Goal: Use online tool/utility: Use online tool/utility

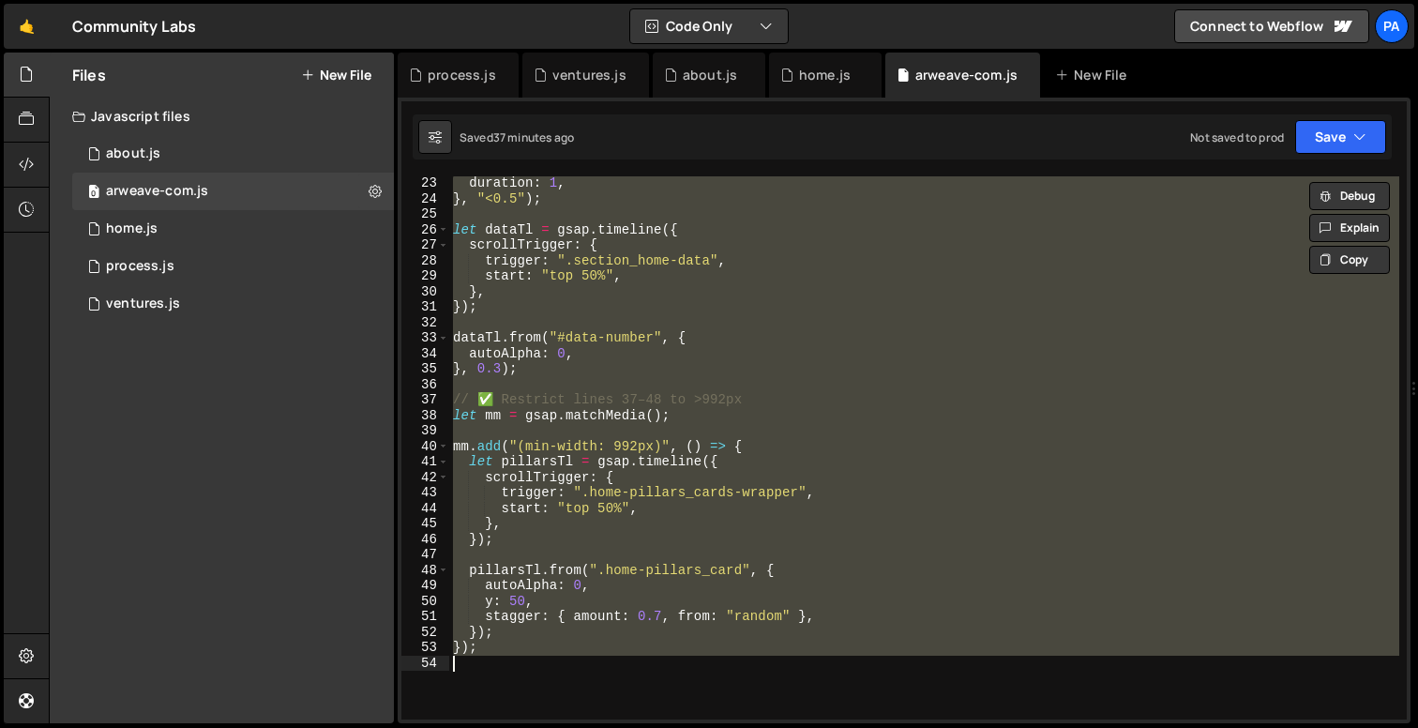
scroll to position [341, 0]
click at [215, 168] on div "0 about.js 0" at bounding box center [233, 154] width 322 height 38
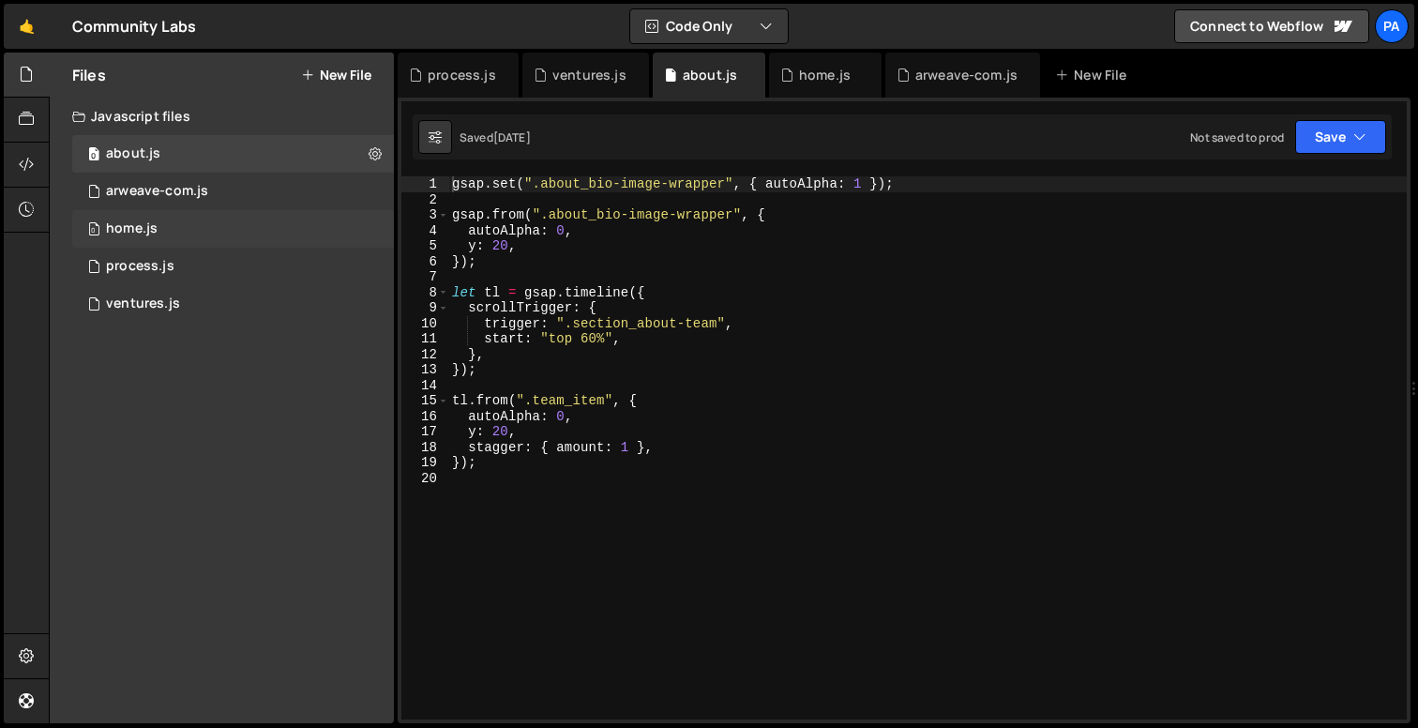
click at [207, 236] on div "0 home.js 0" at bounding box center [233, 229] width 322 height 38
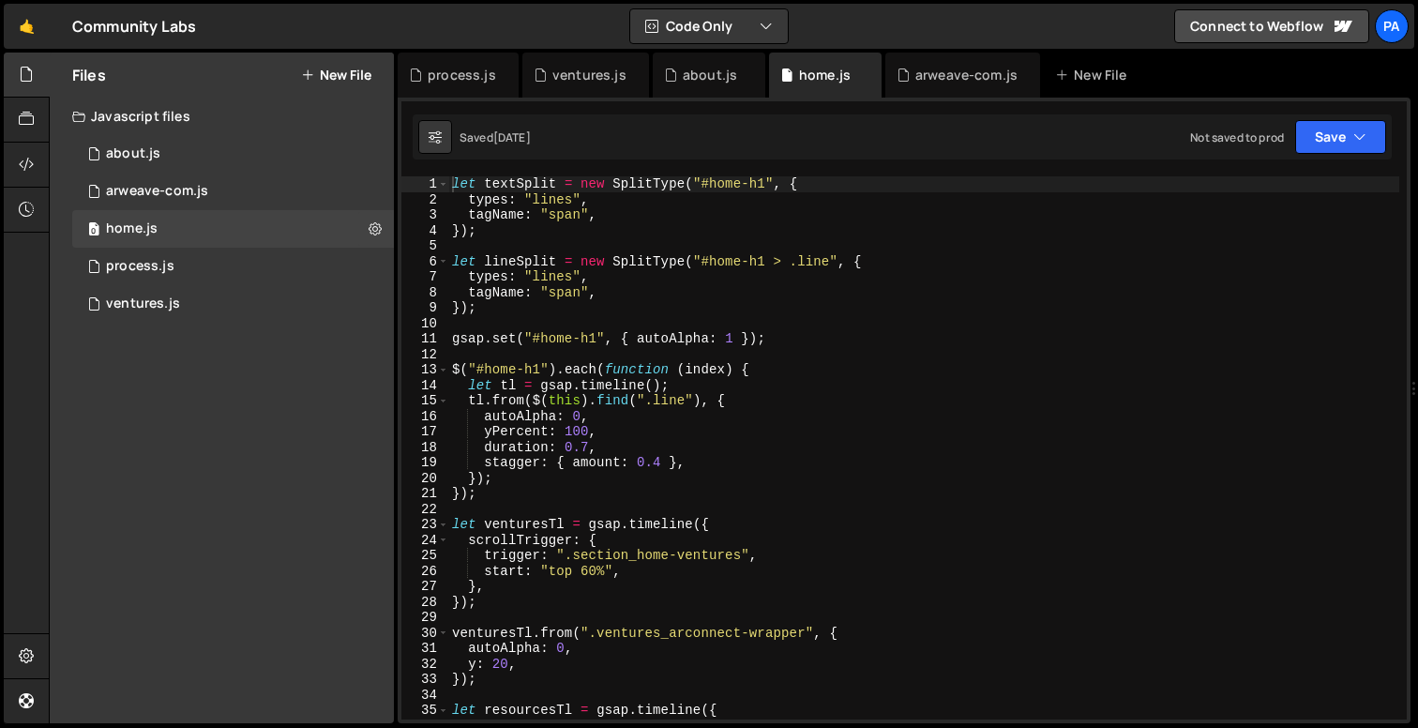
scroll to position [1519, 0]
click at [525, 341] on div "let textSplit = new SplitType ( "#home-h1" , { types : "lines" , tagName : "spa…" at bounding box center [923, 463] width 951 height 574
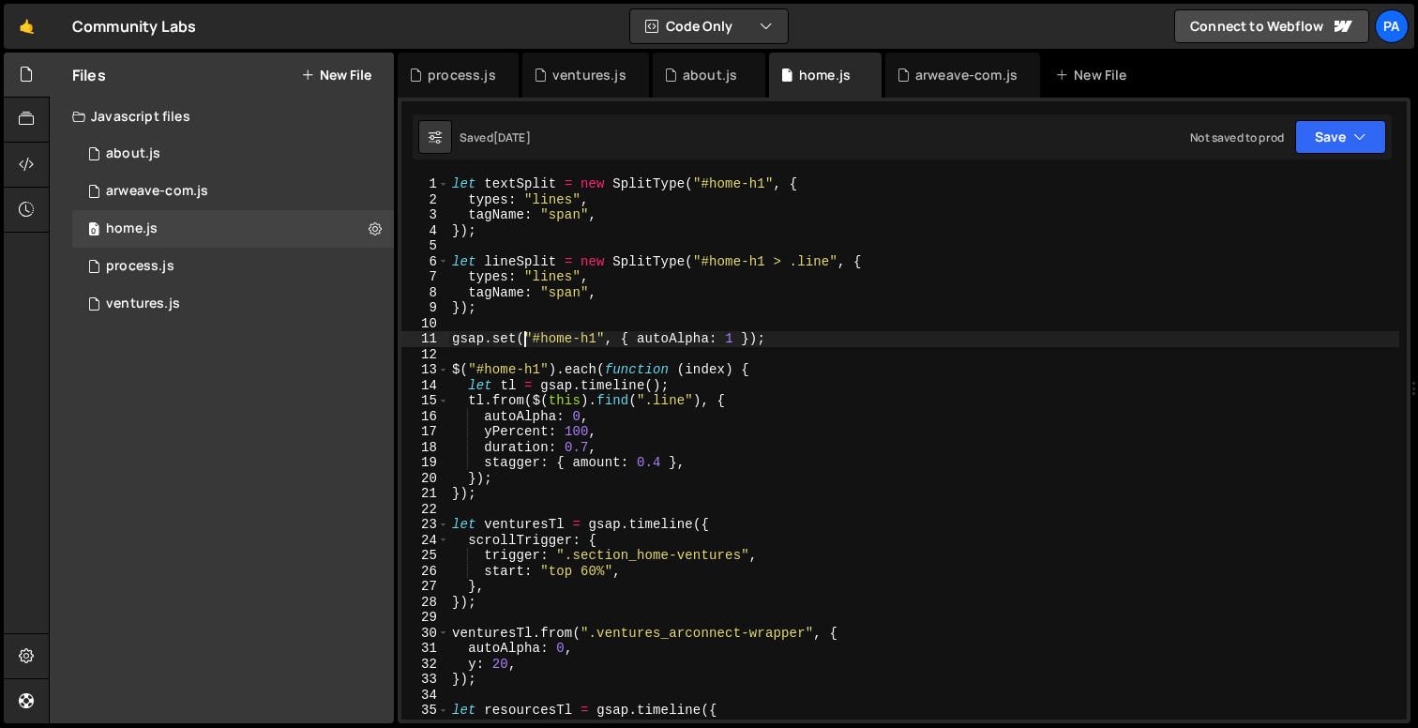
click at [525, 341] on div "let textSplit = new SplitType ( "#home-h1" , { types : "lines" , tagName : "spa…" at bounding box center [923, 463] width 951 height 574
type textarea "gsap.set("#home-h1", { autoAlpha: 1 });"
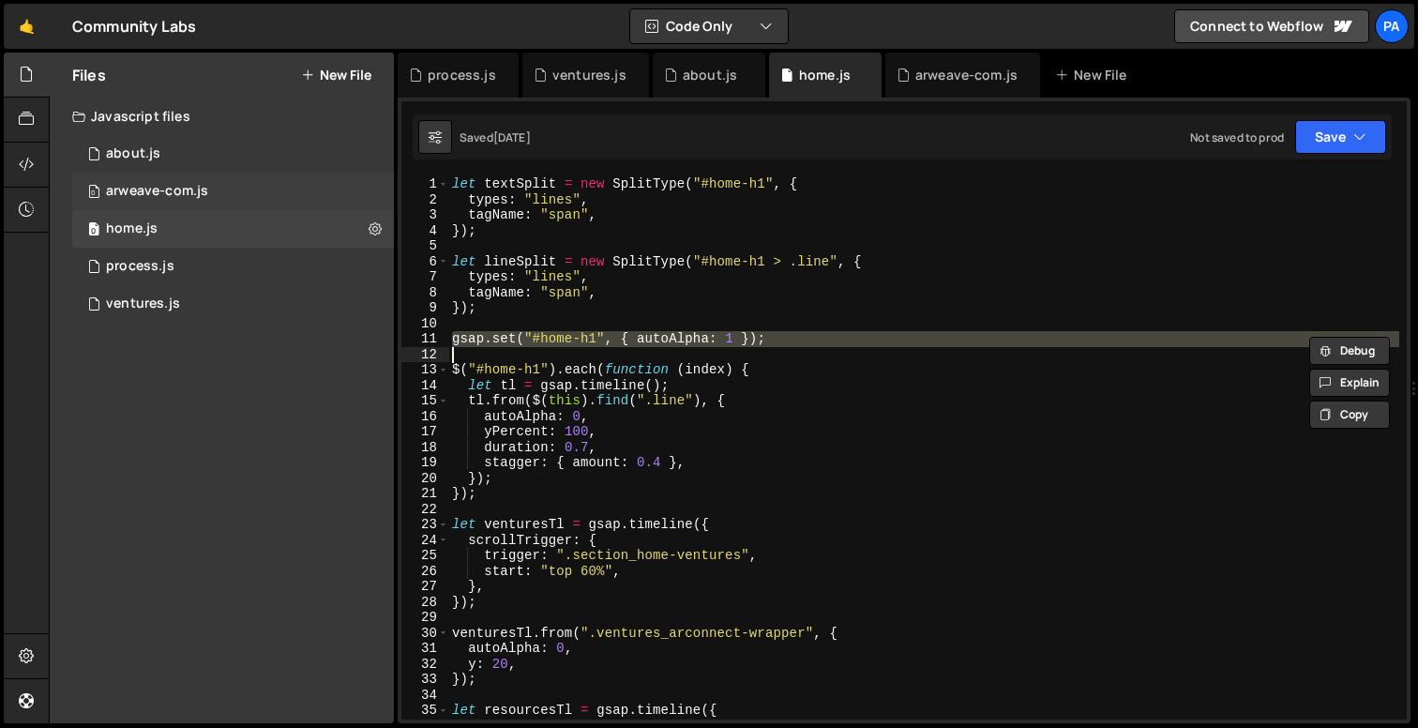
click at [212, 201] on div "0 arweave-com.js 0" at bounding box center [233, 192] width 322 height 38
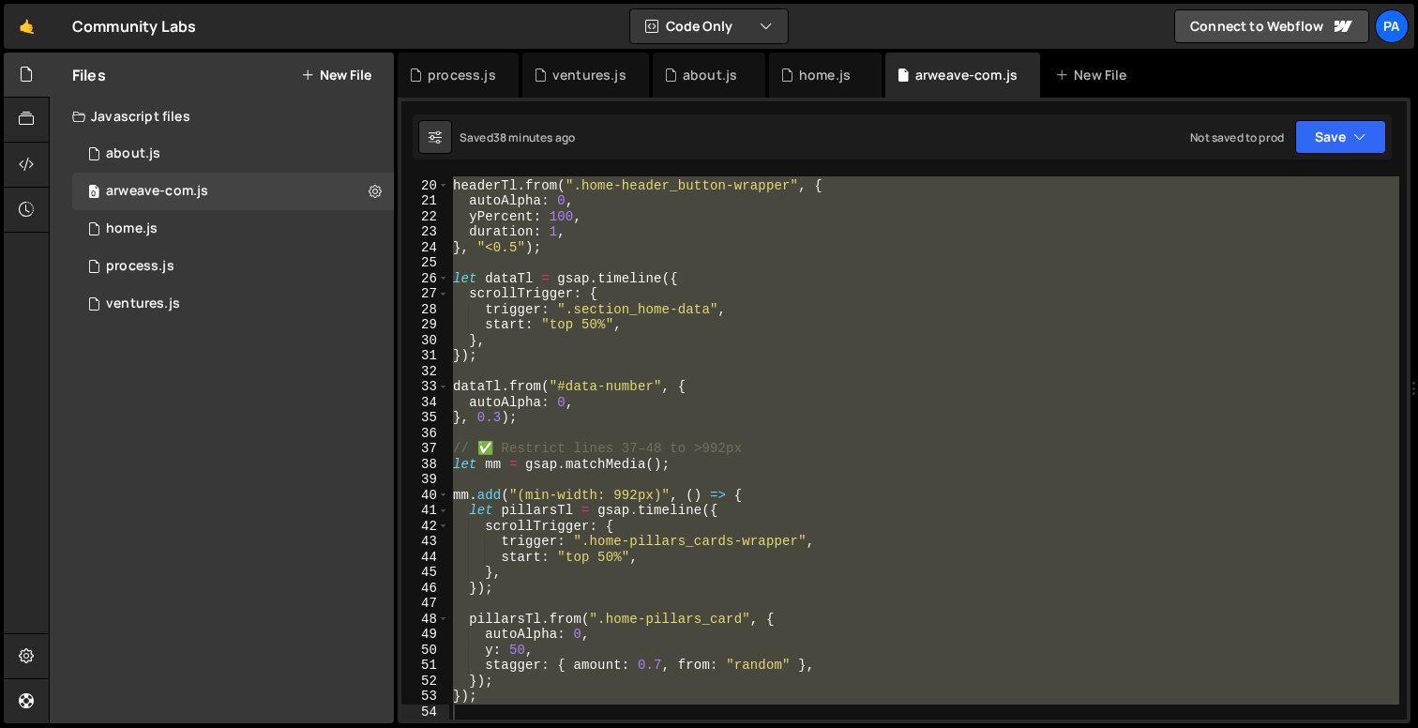
scroll to position [0, 0]
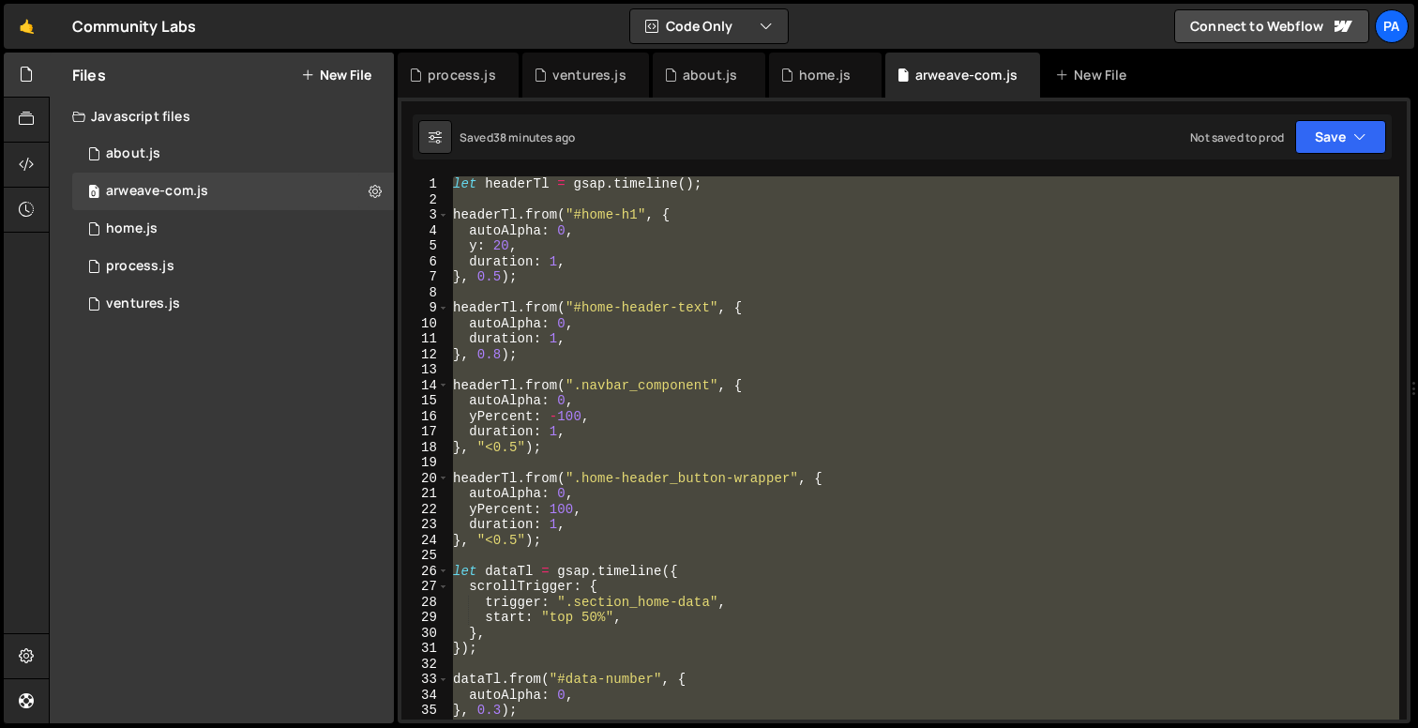
click at [478, 198] on div "let headerTl = gsap . timeline ( ) ; headerTl . from ( "#home-h1" , { autoAlpha…" at bounding box center [924, 447] width 950 height 543
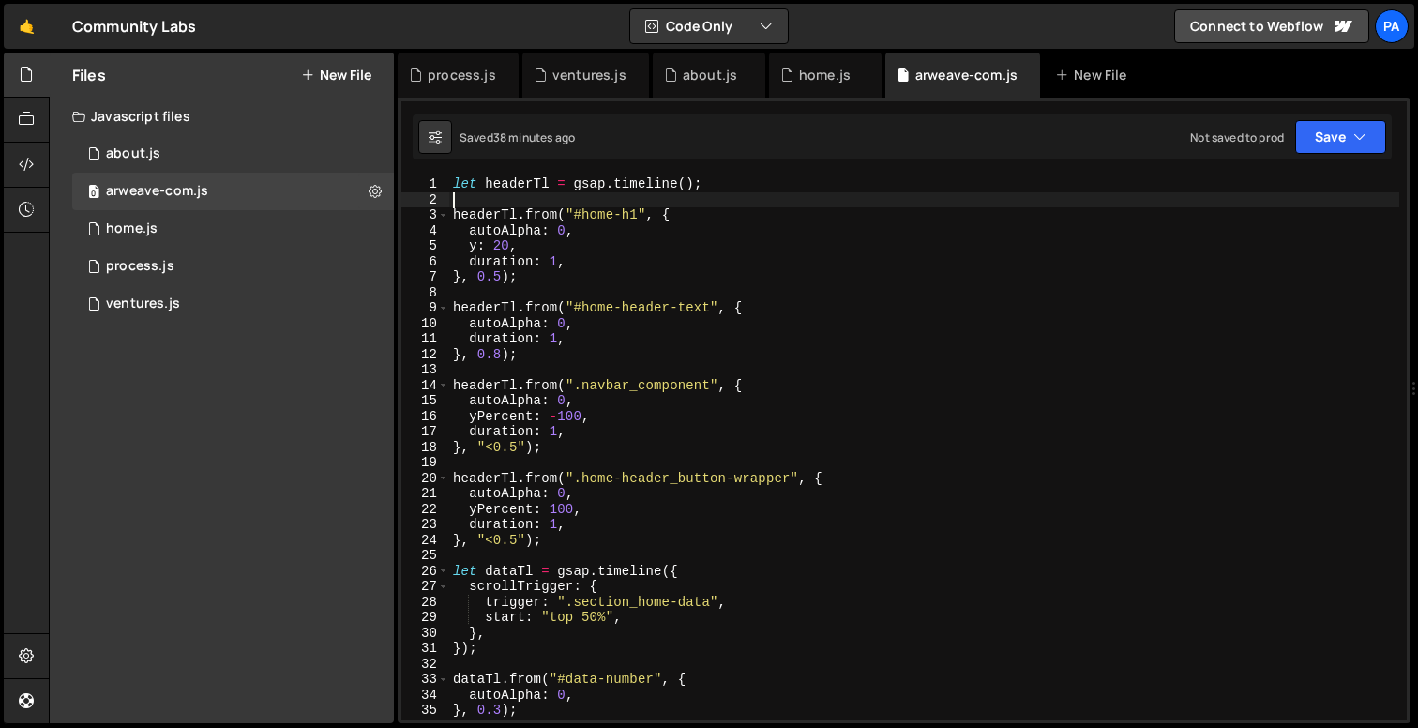
click at [458, 184] on div "let headerTl = gsap . timeline ( ) ; headerTl . from ( "#home-h1" , { autoAlpha…" at bounding box center [924, 463] width 950 height 574
type textarea "let headerTl = gsap.timeline();"
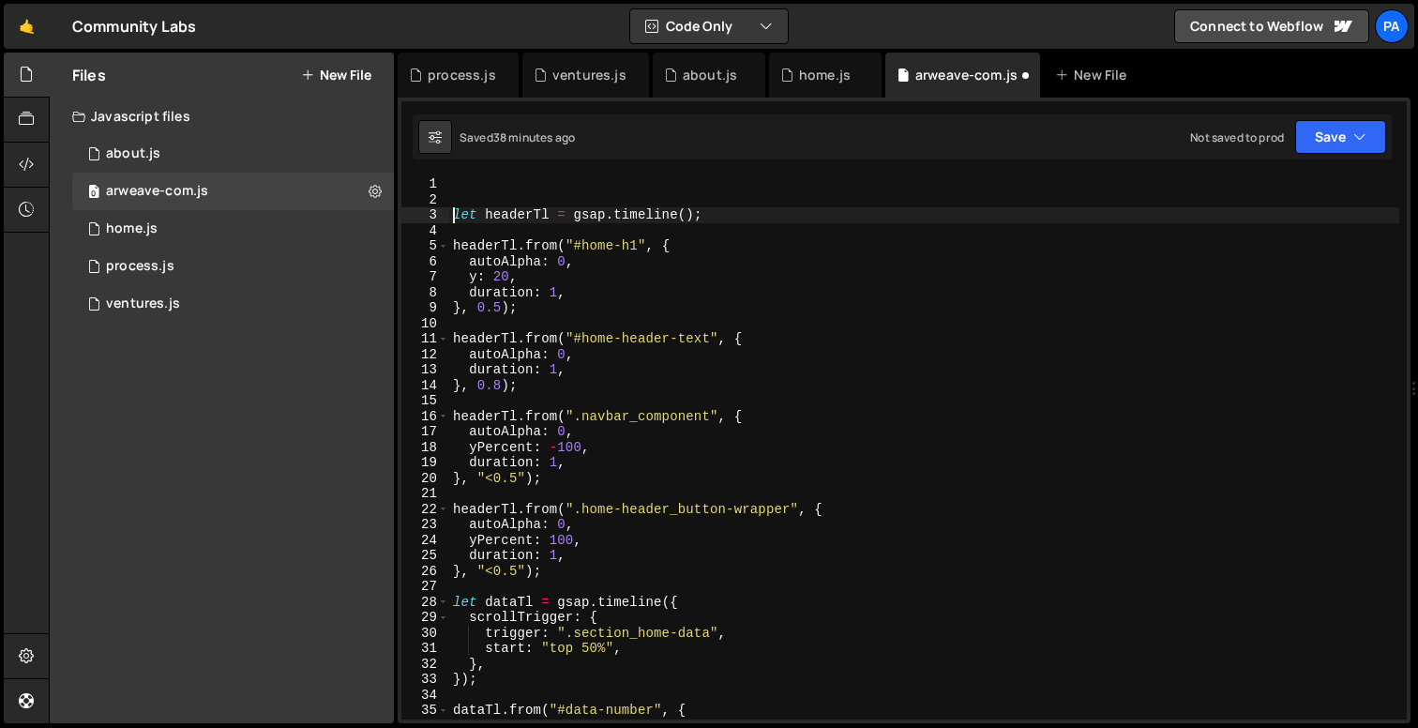
click at [458, 184] on div "let headerTl = gsap . timeline ( ) ; headerTl . from ( "#home-h1" , { autoAlpha…" at bounding box center [924, 463] width 950 height 574
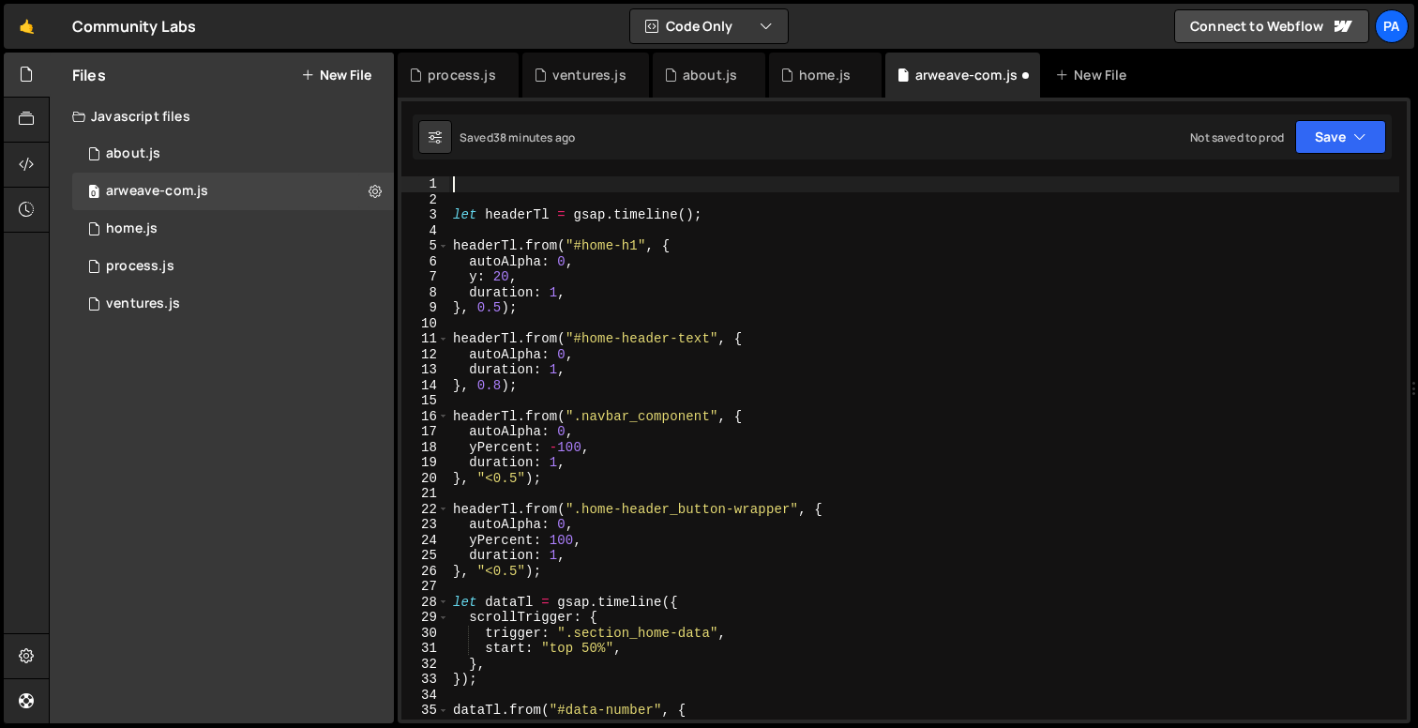
paste textarea "gsap.set("#home-h1", { autoAlpha: 1 });"
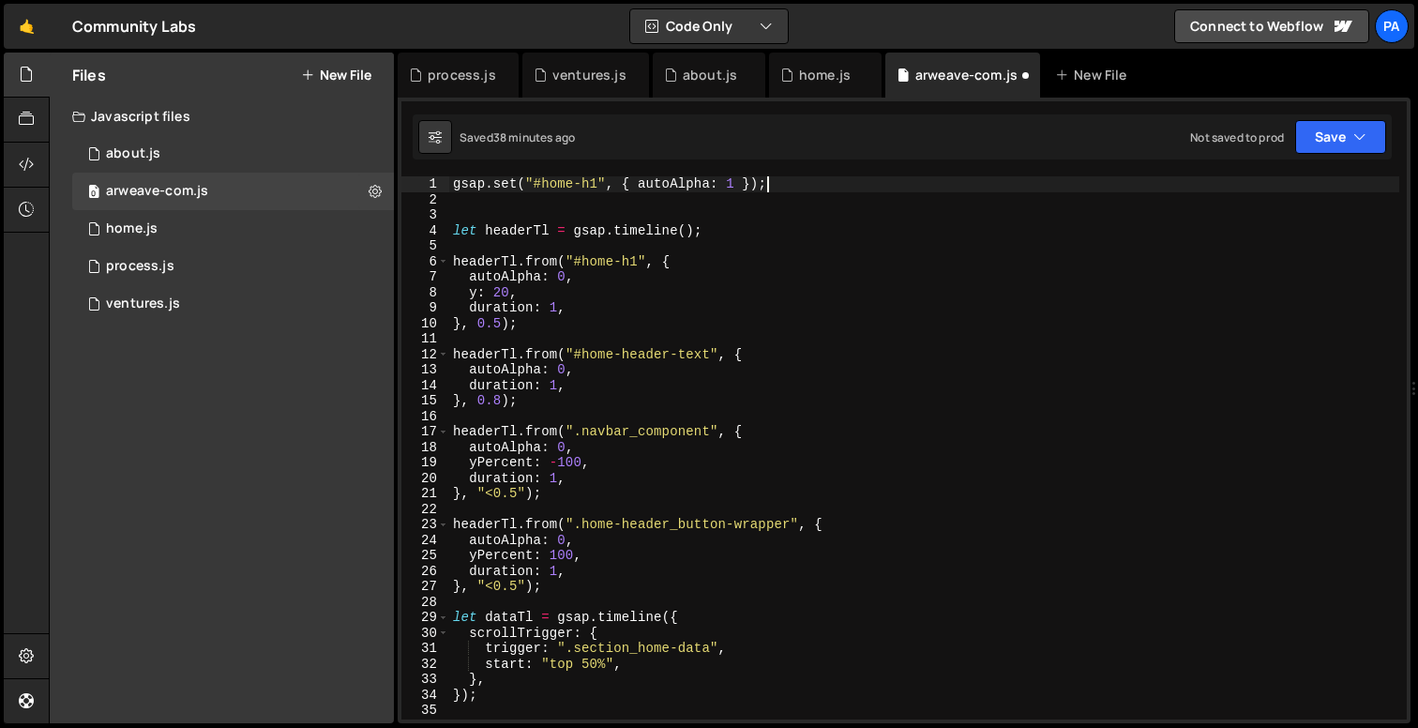
click at [834, 178] on div "gsap . set ( "#home-h1" , { autoAlpha : 1 }) ; let headerTl = gsap . timeline (…" at bounding box center [924, 463] width 950 height 574
type textarea "gsap.set("#home-h1", { autoAlpha: 1 });"
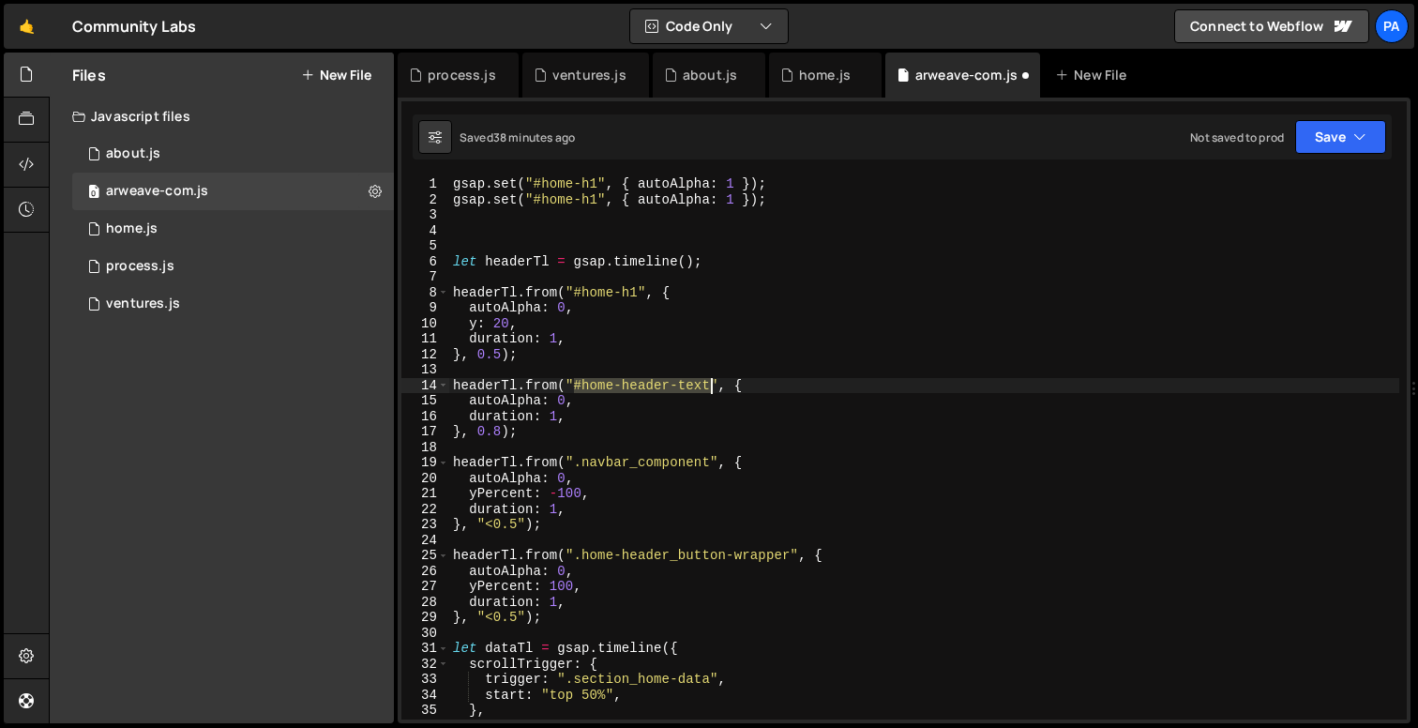
drag, startPoint x: 574, startPoint y: 384, endPoint x: 711, endPoint y: 380, distance: 137.0
click at [711, 380] on div "gsap . set ( "#home-h1" , { autoAlpha : 1 }) ; gsap . set ( "#home-h1" , { auto…" at bounding box center [924, 463] width 950 height 574
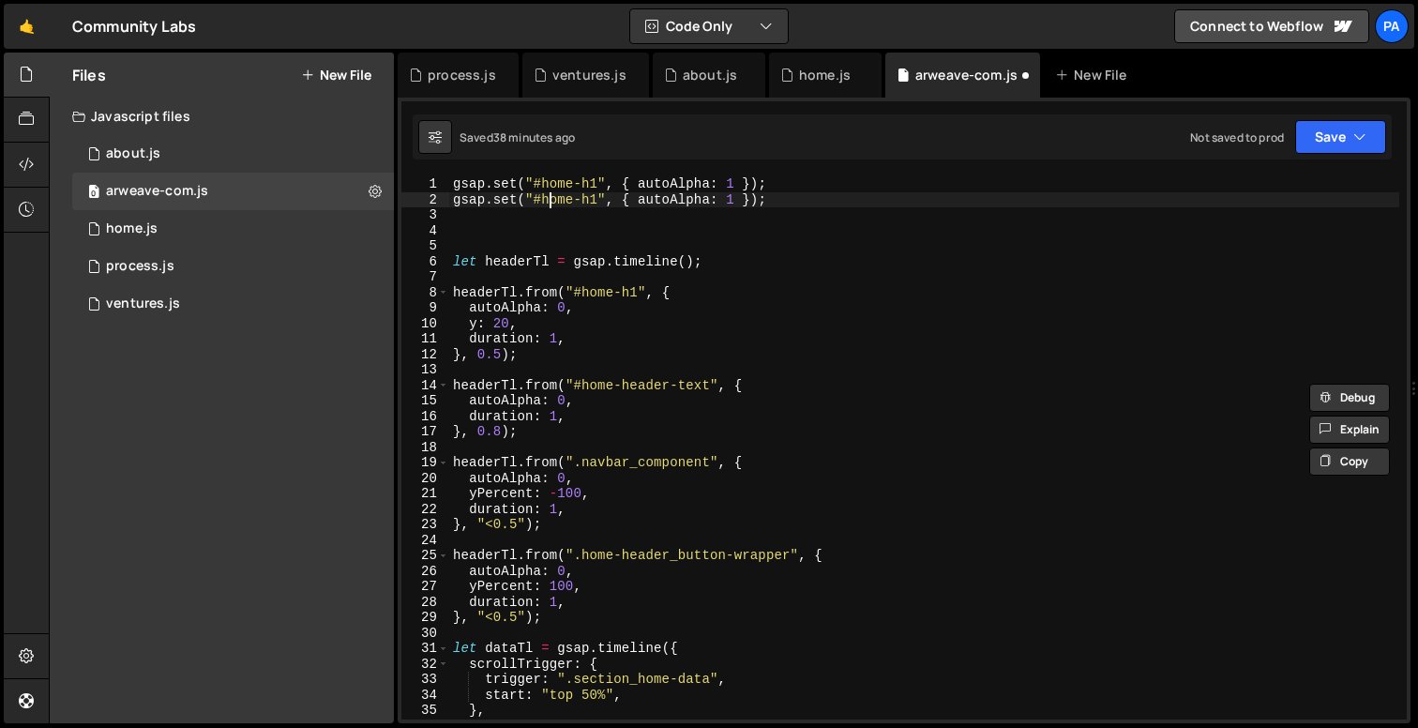
click at [552, 203] on div "gsap . set ( "#home-h1" , { autoAlpha : 1 }) ; gsap . set ( "#home-h1" , { auto…" at bounding box center [924, 463] width 950 height 574
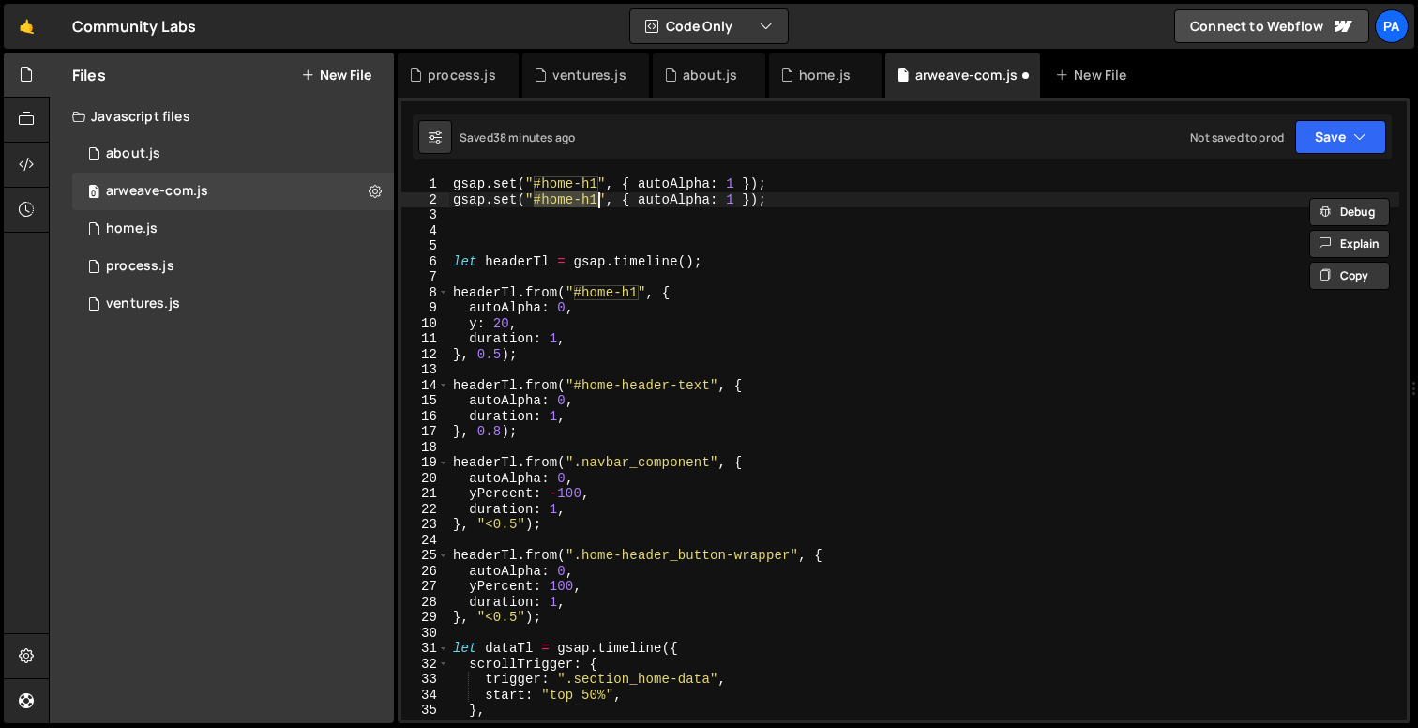
drag, startPoint x: 534, startPoint y: 200, endPoint x: 598, endPoint y: 202, distance: 63.8
click at [598, 202] on div "gsap . set ( "#home-h1" , { autoAlpha : 1 }) ; gsap . set ( "#home-h1" , { auto…" at bounding box center [924, 463] width 950 height 574
paste textarea "[PERSON_NAME]-text"
click at [870, 203] on div "gsap . set ( "#home-h1" , { autoAlpha : 1 }) ; gsap . set ( "#home-header-text"…" at bounding box center [924, 463] width 950 height 574
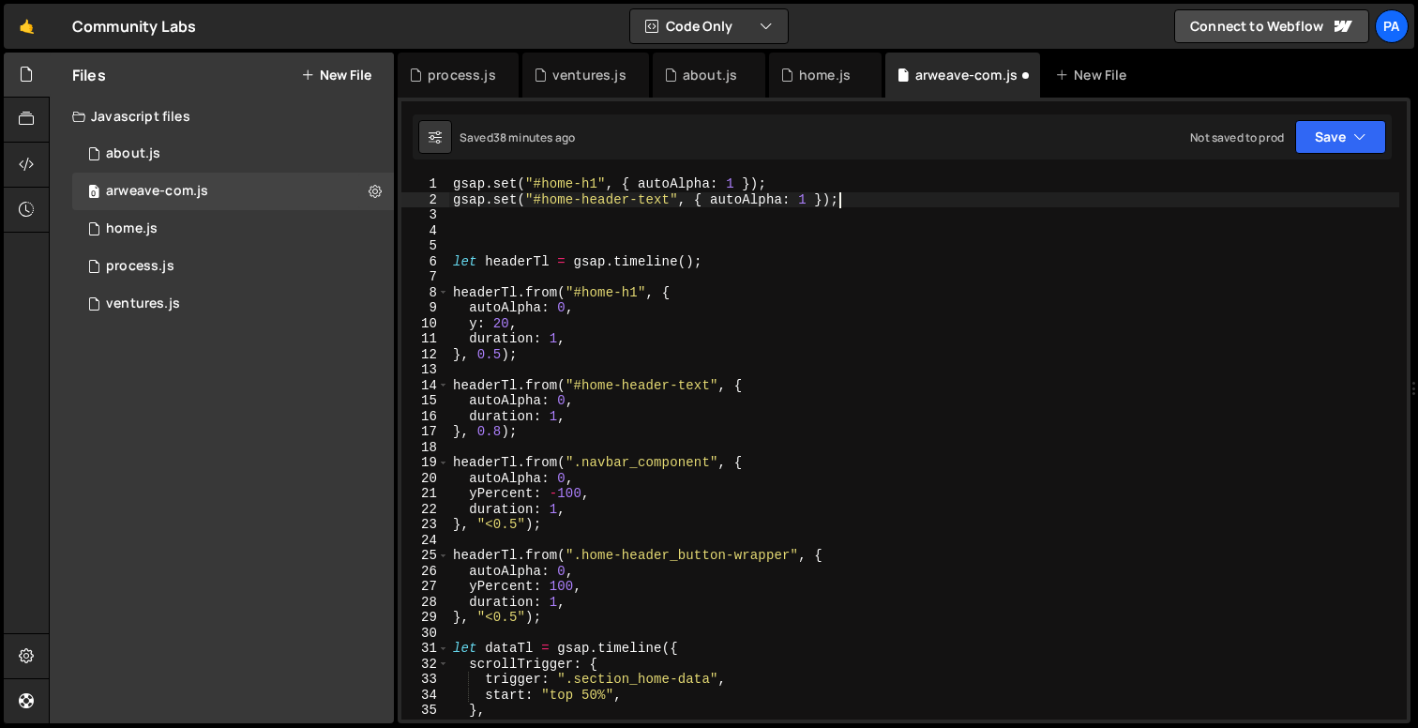
click at [870, 203] on div "gsap . set ( "#home-h1" , { autoAlpha : 1 }) ; gsap . set ( "#home-header-text"…" at bounding box center [924, 463] width 950 height 574
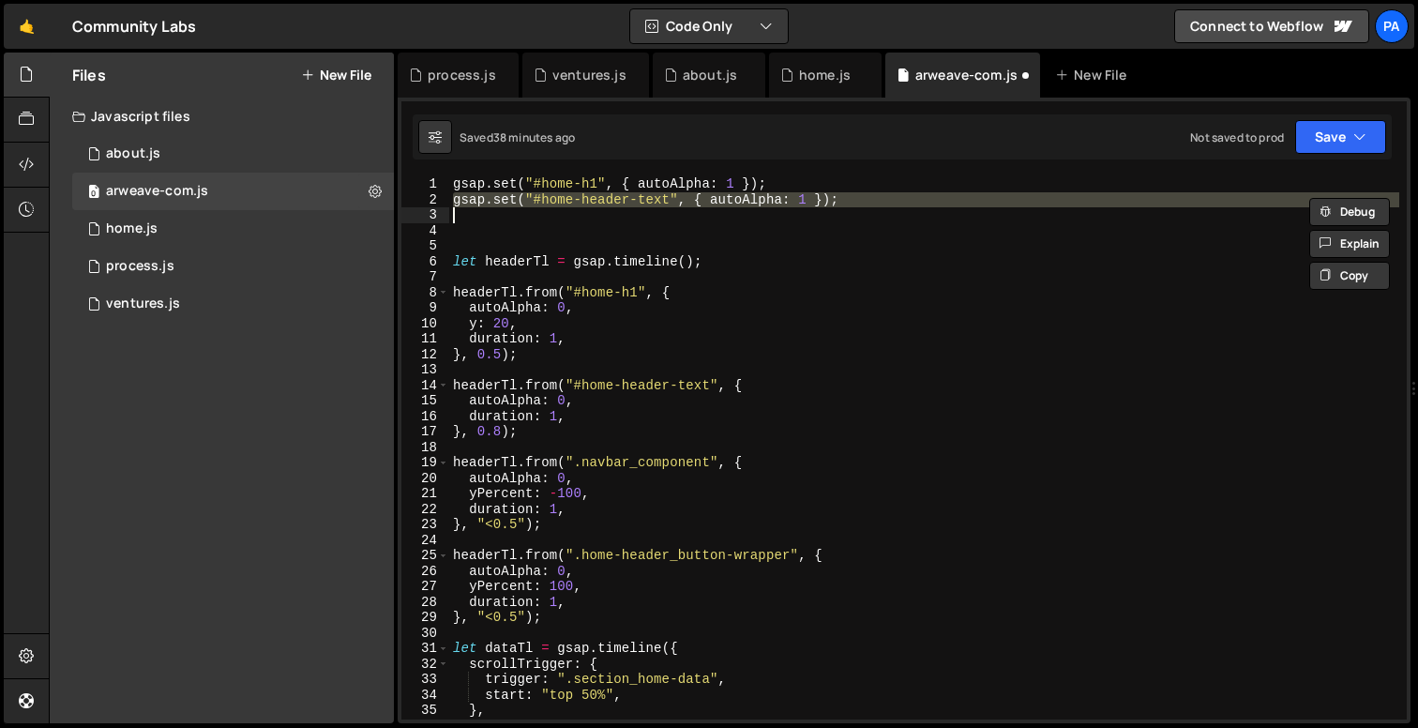
click at [870, 203] on div "gsap . set ( "#home-h1" , { autoAlpha : 1 }) ; gsap . set ( "#home-header-text"…" at bounding box center [924, 447] width 950 height 543
type textarea "gsap.set("#home-header-text", { autoAlpha: 1 });"
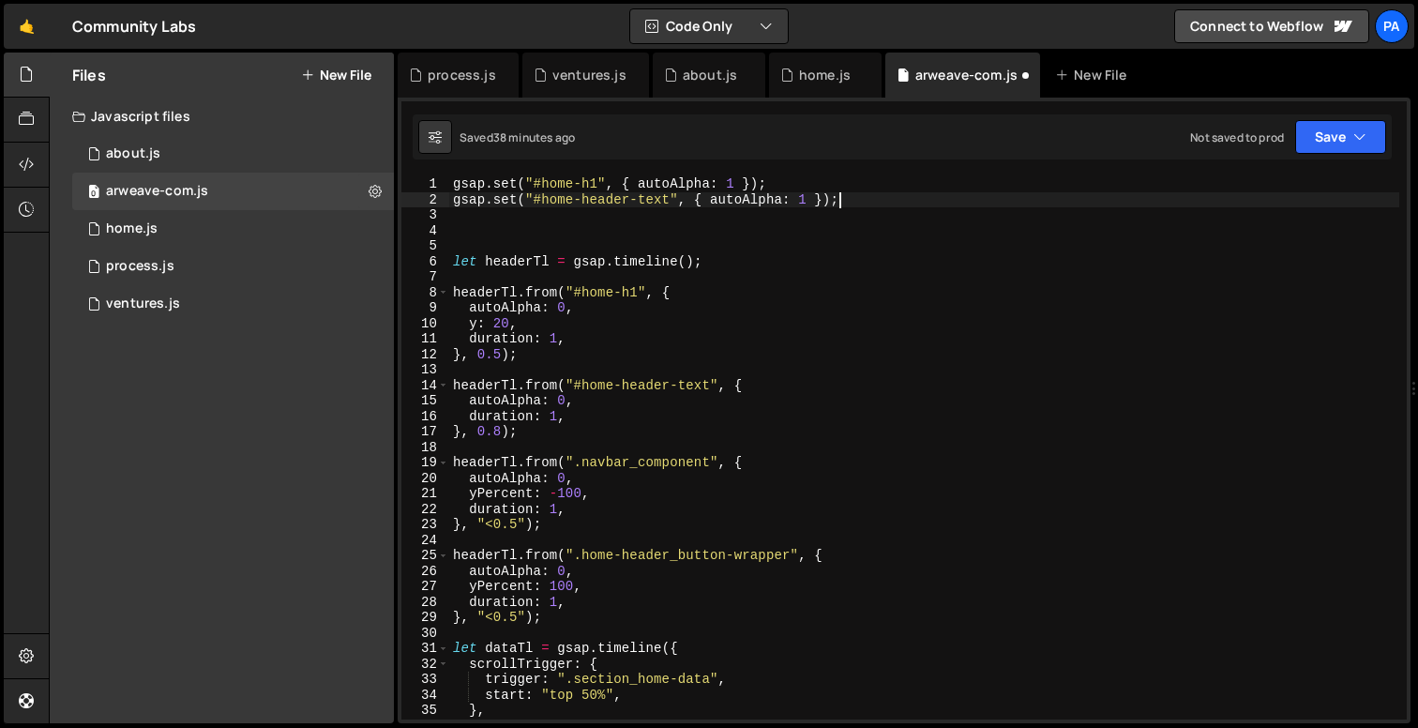
click at [870, 230] on div "gsap . set ( "#home-h1" , { autoAlpha : 1 }) ; gsap . set ( "#home-header-text"…" at bounding box center [924, 463] width 950 height 574
click at [868, 218] on div "gsap . set ( "#home-h1" , { autoAlpha : 1 }) ; gsap . set ( "#home-header-text"…" at bounding box center [924, 463] width 950 height 574
paste textarea "gsap.set("#home-header-text", { autoAlpha: 1 });"
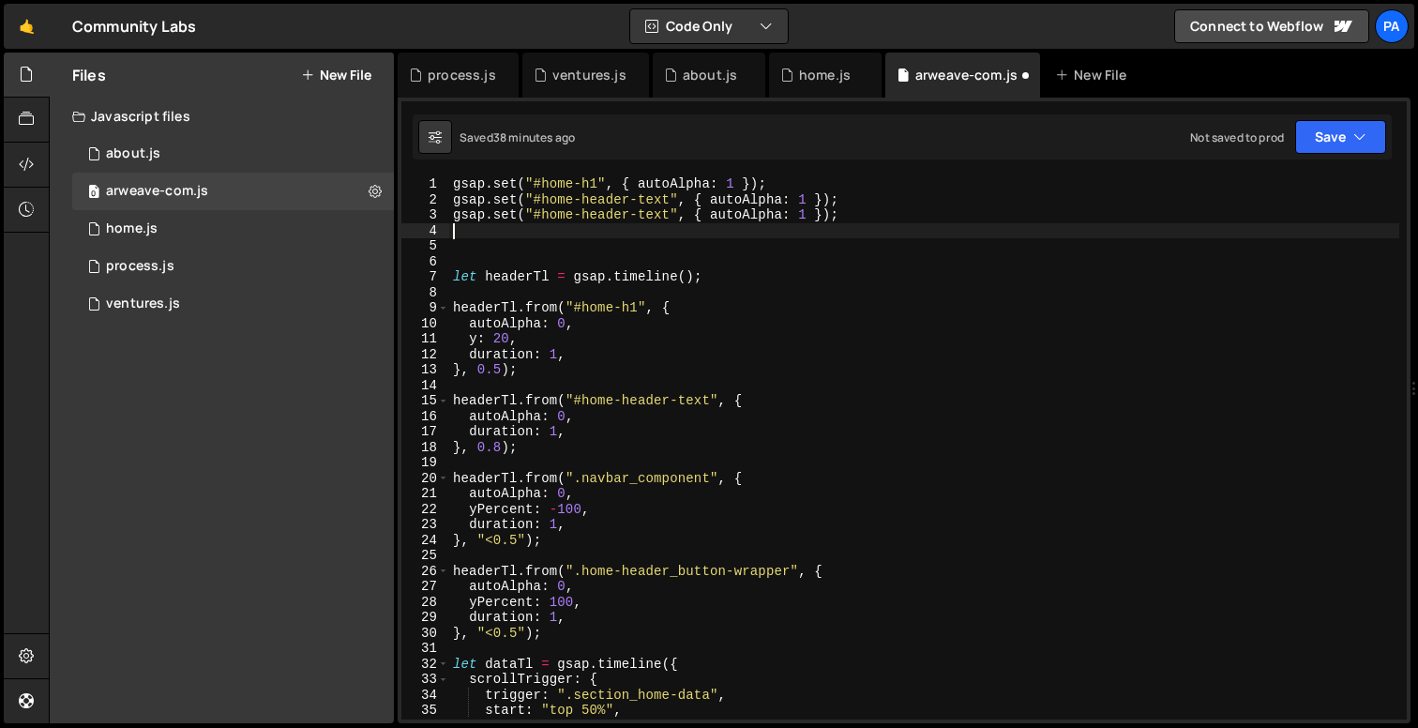
click at [851, 244] on div "gsap . set ( "#home-h1" , { autoAlpha : 1 }) ; gsap . set ( "#home-header-text"…" at bounding box center [924, 463] width 950 height 574
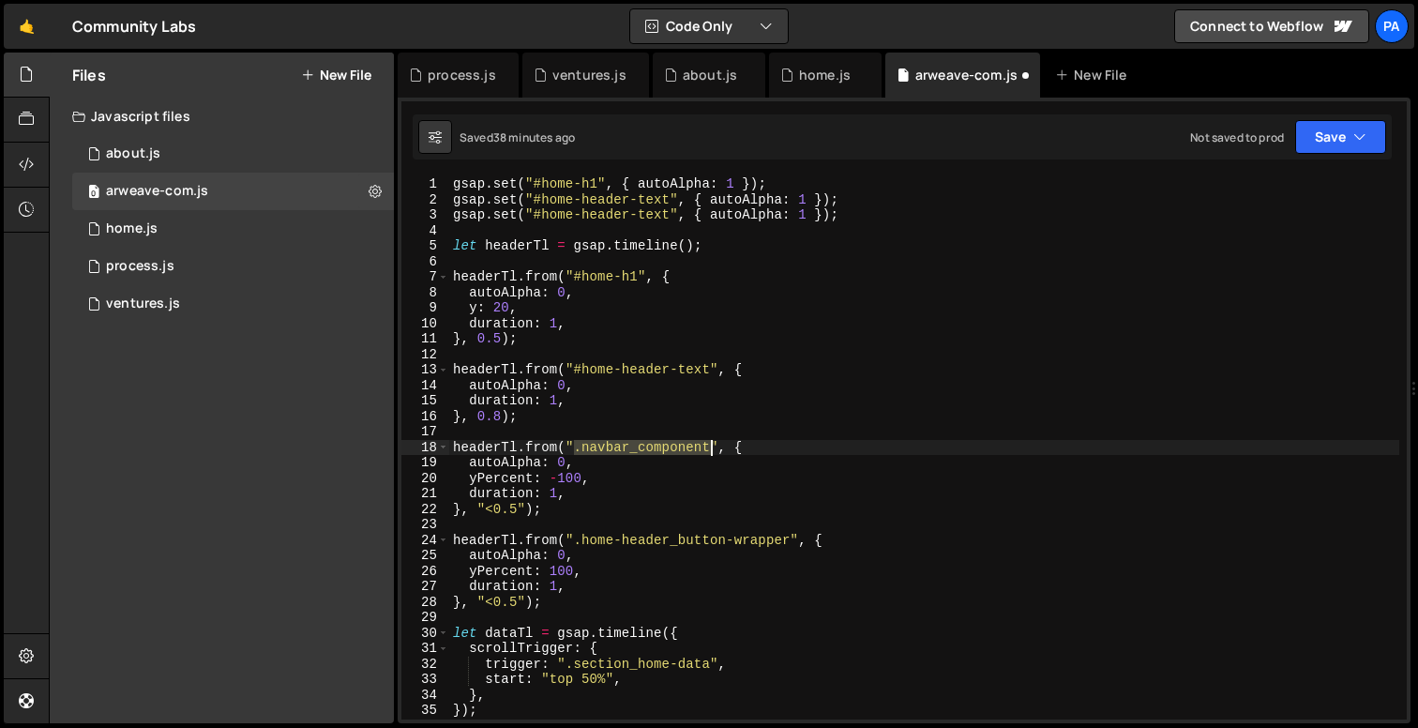
drag, startPoint x: 574, startPoint y: 446, endPoint x: 708, endPoint y: 446, distance: 134.1
click at [708, 446] on div "gsap . set ( "#home-h1" , { autoAlpha : 1 }) ; gsap . set ( "#home-header-text"…" at bounding box center [924, 463] width 950 height 574
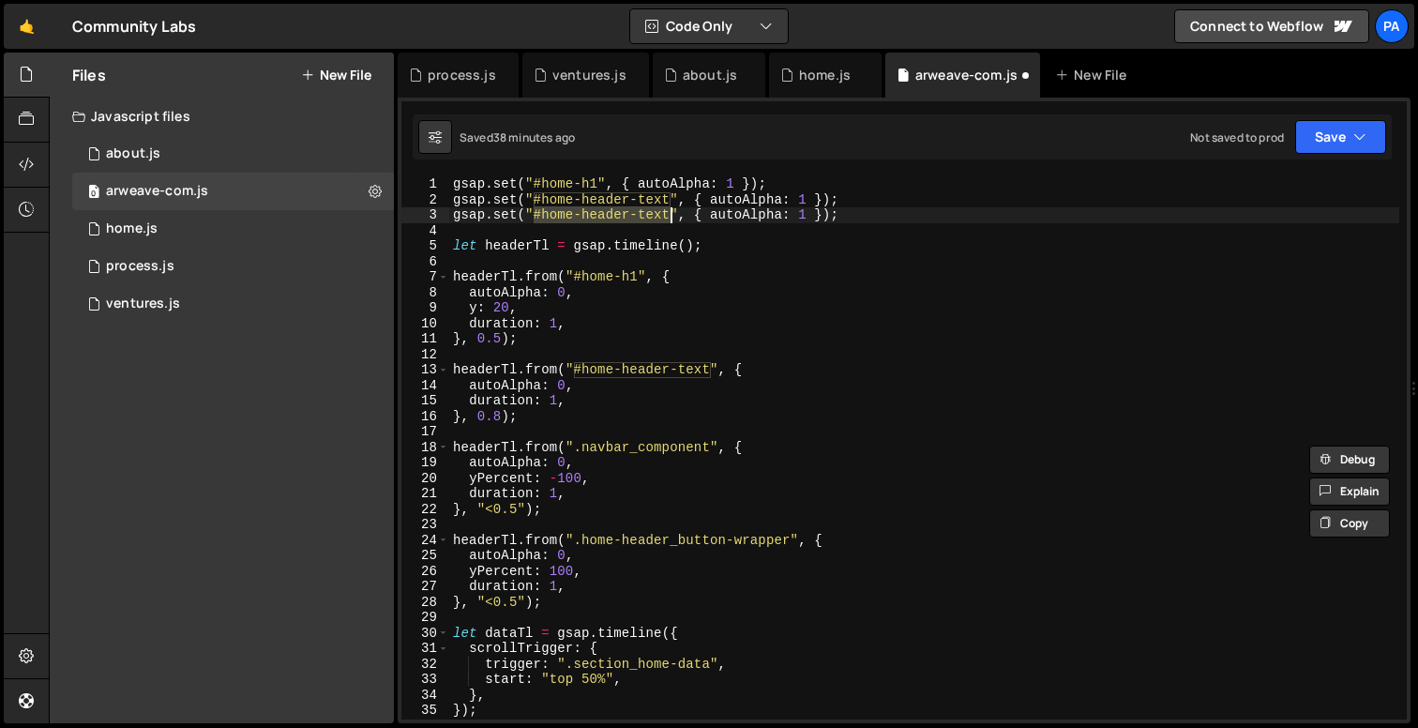
drag, startPoint x: 531, startPoint y: 215, endPoint x: 669, endPoint y: 217, distance: 137.9
click at [669, 217] on div "gsap . set ( "#home-h1" , { autoAlpha : 1 }) ; gsap . set ( "#home-header-text"…" at bounding box center [924, 463] width 950 height 574
paste textarea ".navbar_componen"
type textarea "gsap.set(".navbar_component", { autoAlpha: 1 });"
click at [870, 218] on div "gsap . set ( "#home-h1" , { autoAlpha : 1 }) ; gsap . set ( "#home-header-text"…" at bounding box center [924, 463] width 950 height 574
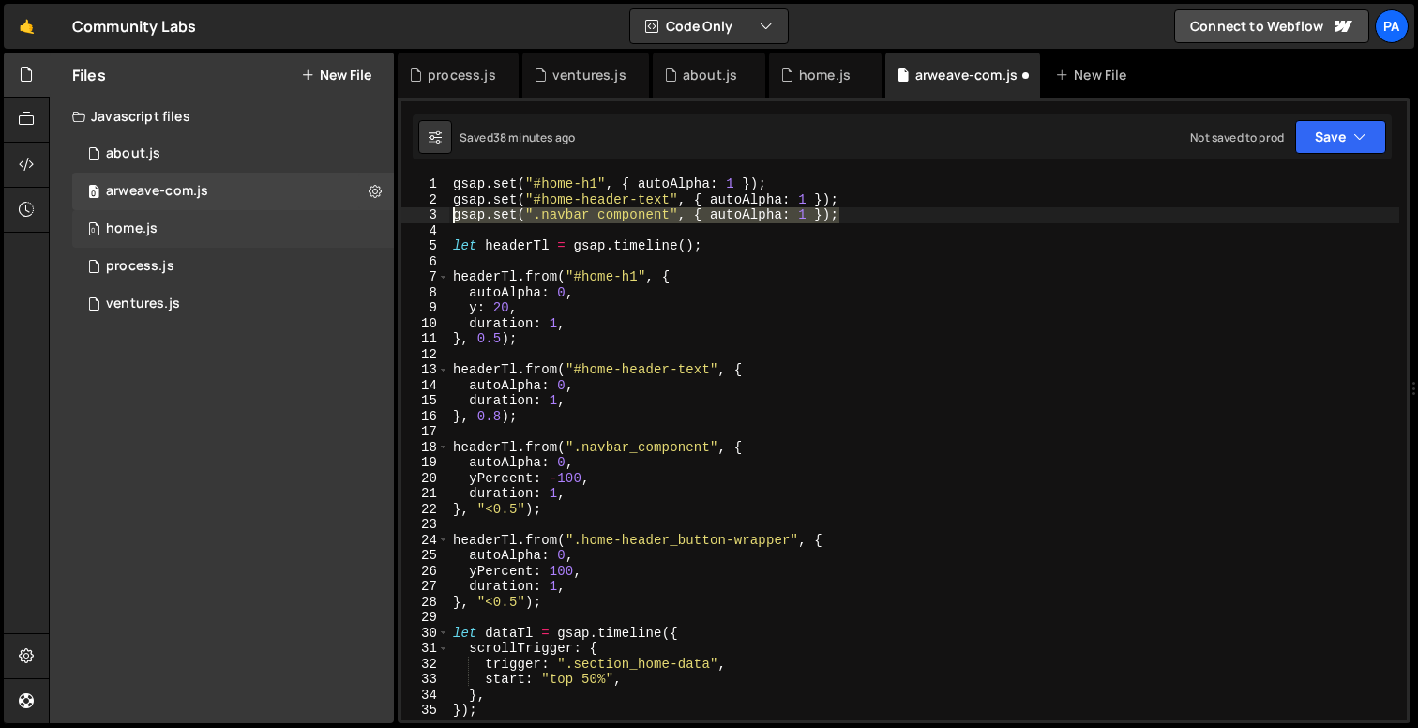
drag, startPoint x: 870, startPoint y: 218, endPoint x: 343, endPoint y: 218, distance: 526.2
click at [343, 218] on div "Files New File Javascript files 0 about.js 0 0 arweave-com.js 0 0 home.js 0 0 0" at bounding box center [734, 389] width 1370 height 672
click at [886, 219] on div "gsap . set ( "#home-h1" , { autoAlpha : 1 }) ; gsap . set ( "#home-header-text"…" at bounding box center [924, 447] width 950 height 543
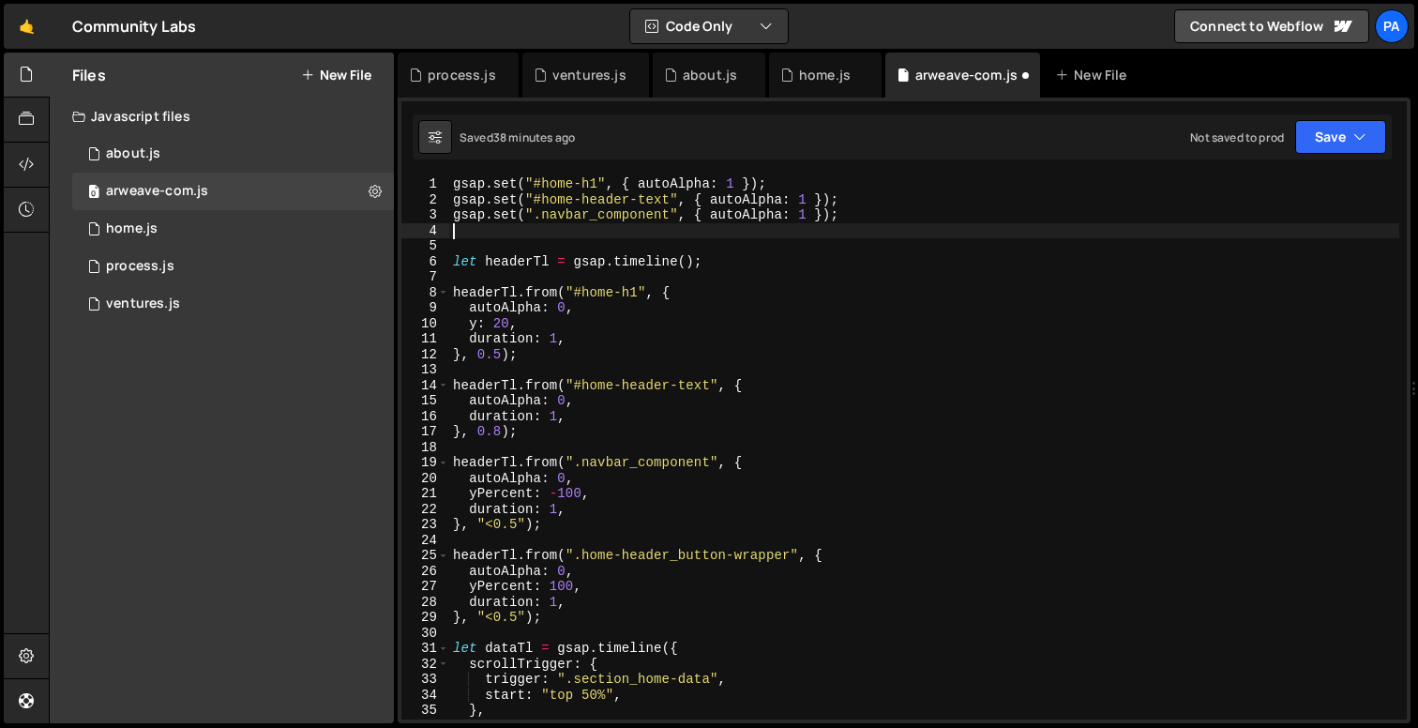
paste textarea "gsap.set(".navbar_component", { autoAlpha: 1 });"
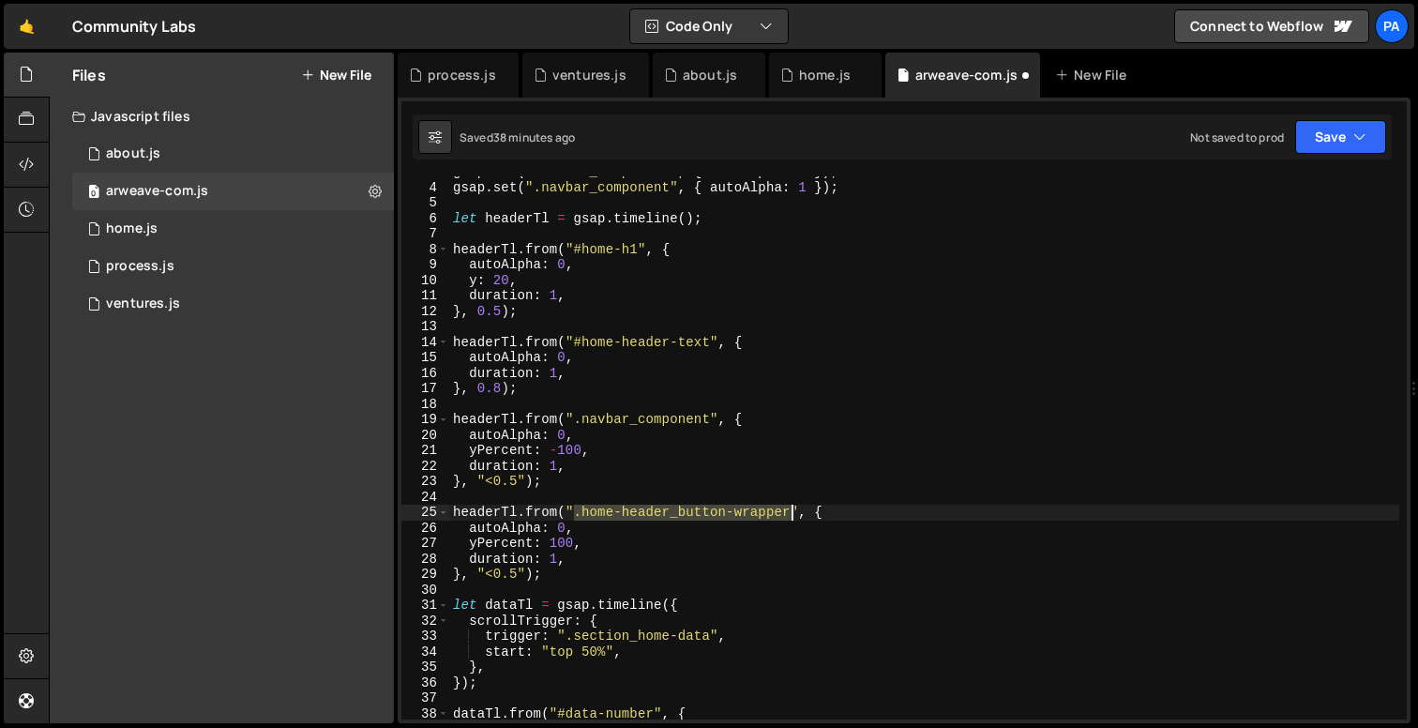
drag, startPoint x: 575, startPoint y: 512, endPoint x: 790, endPoint y: 511, distance: 214.8
click at [790, 511] on div "gsap . set ( ".navbar_component" , { autoAlpha : 1 }) ; gsap . set ( ".navbar_c…" at bounding box center [924, 451] width 950 height 574
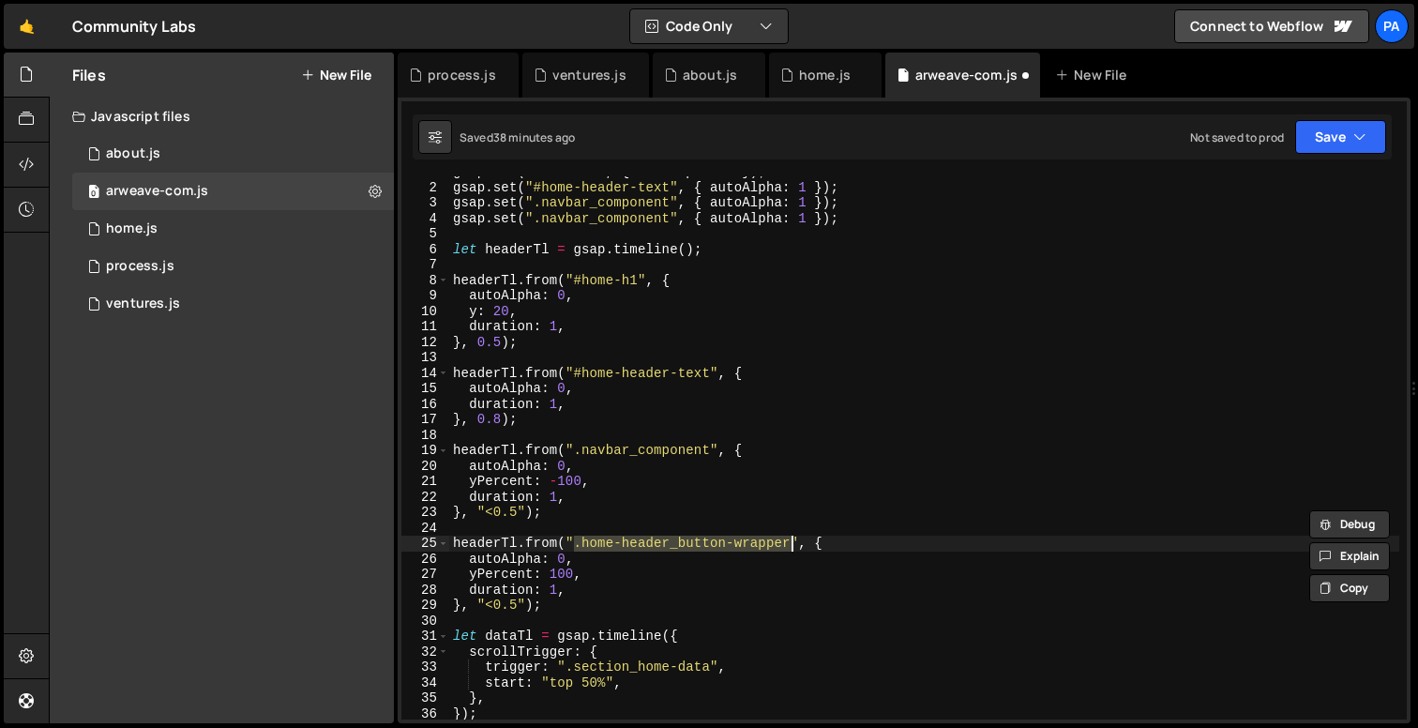
scroll to position [0, 0]
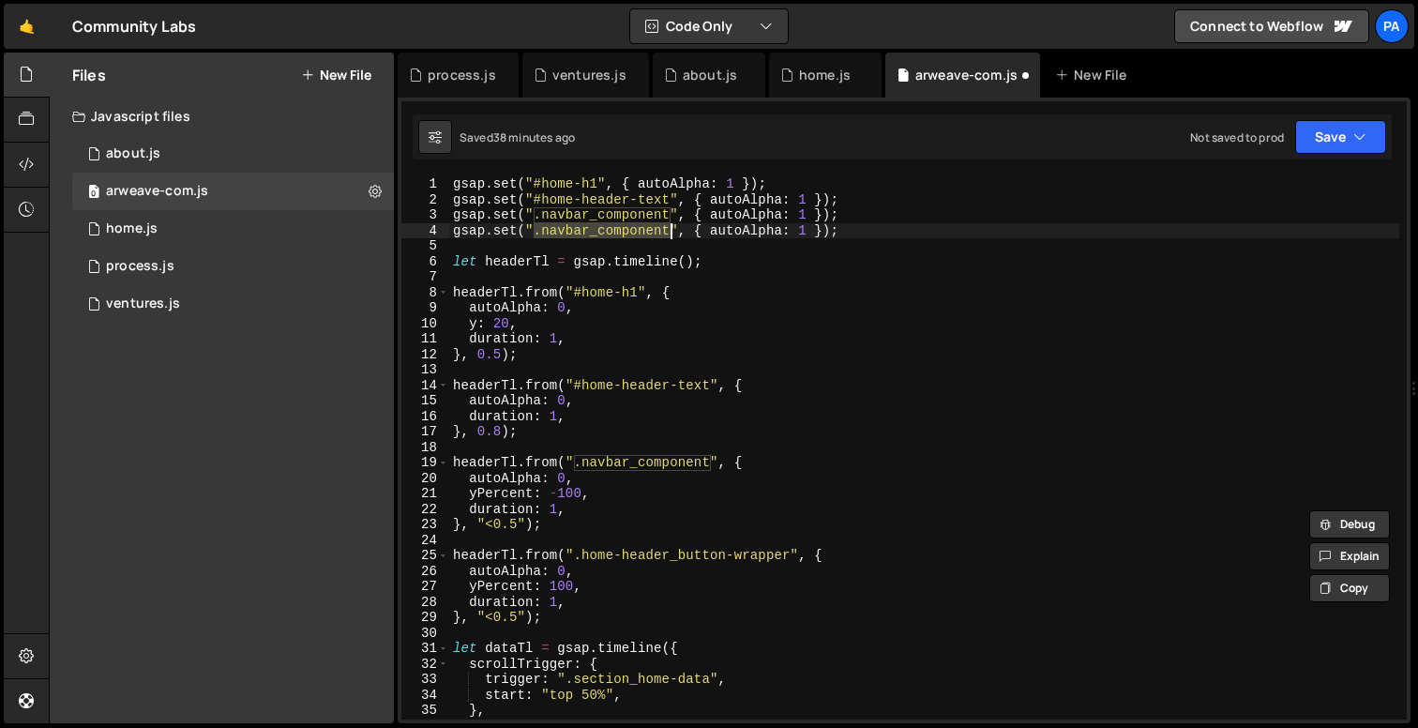
drag, startPoint x: 537, startPoint y: 232, endPoint x: 673, endPoint y: 232, distance: 136.0
click at [673, 232] on div "gsap . set ( "#home-h1" , { autoAlpha : 1 }) ; gsap . set ( "#home-header-text"…" at bounding box center [924, 463] width 950 height 574
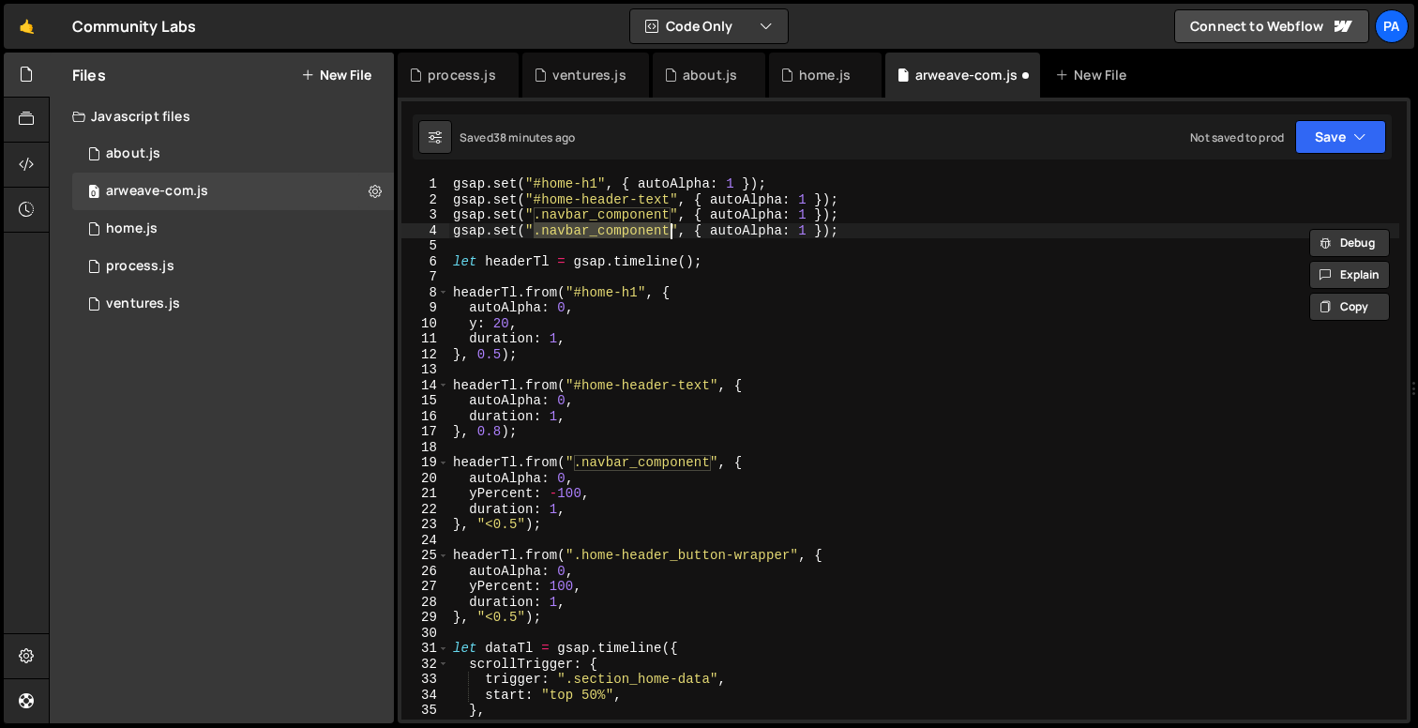
paste textarea "home-header_button-wrapper"
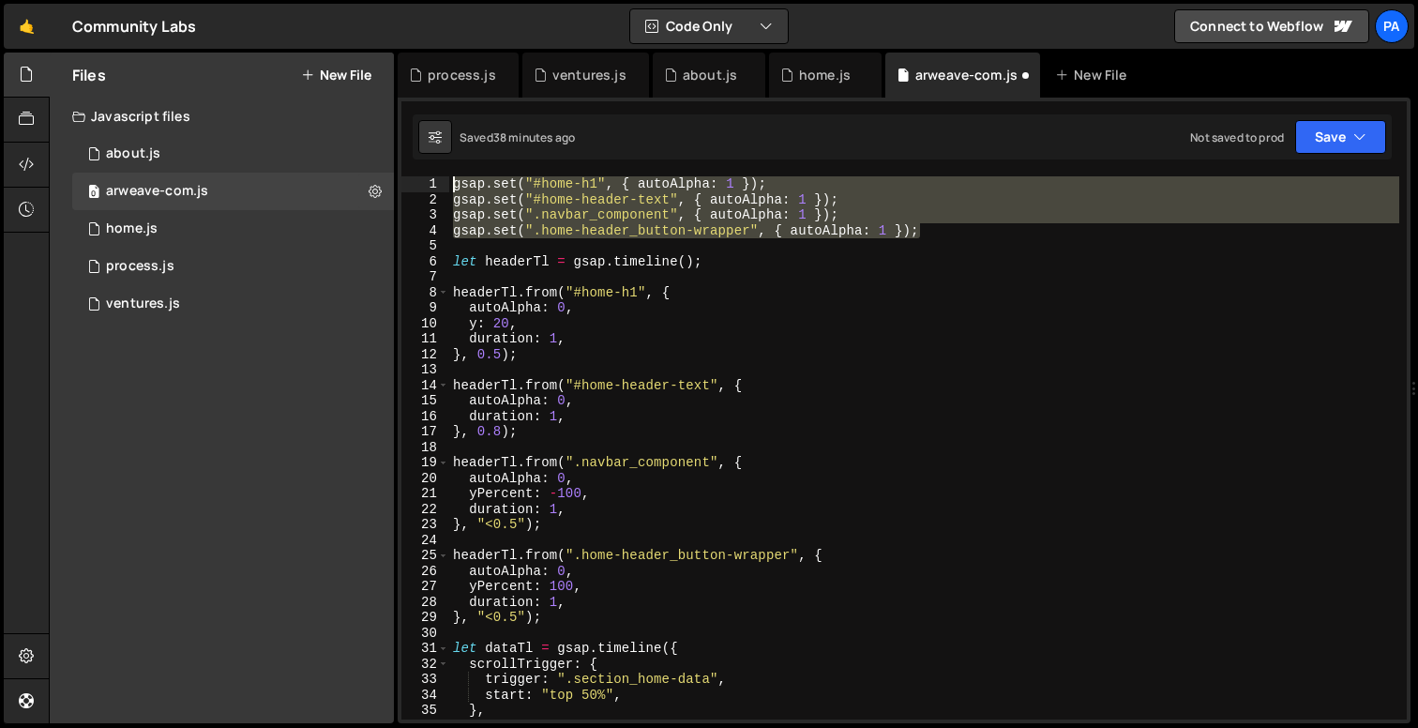
drag, startPoint x: 940, startPoint y: 231, endPoint x: 472, endPoint y: 169, distance: 472.2
click at [472, 169] on div "gsap.set(".home-header_button-wrapper", { autoAlpha: 1 }); 1 2 3 4 5 6 7 8 9 10…" at bounding box center [904, 411] width 1013 height 626
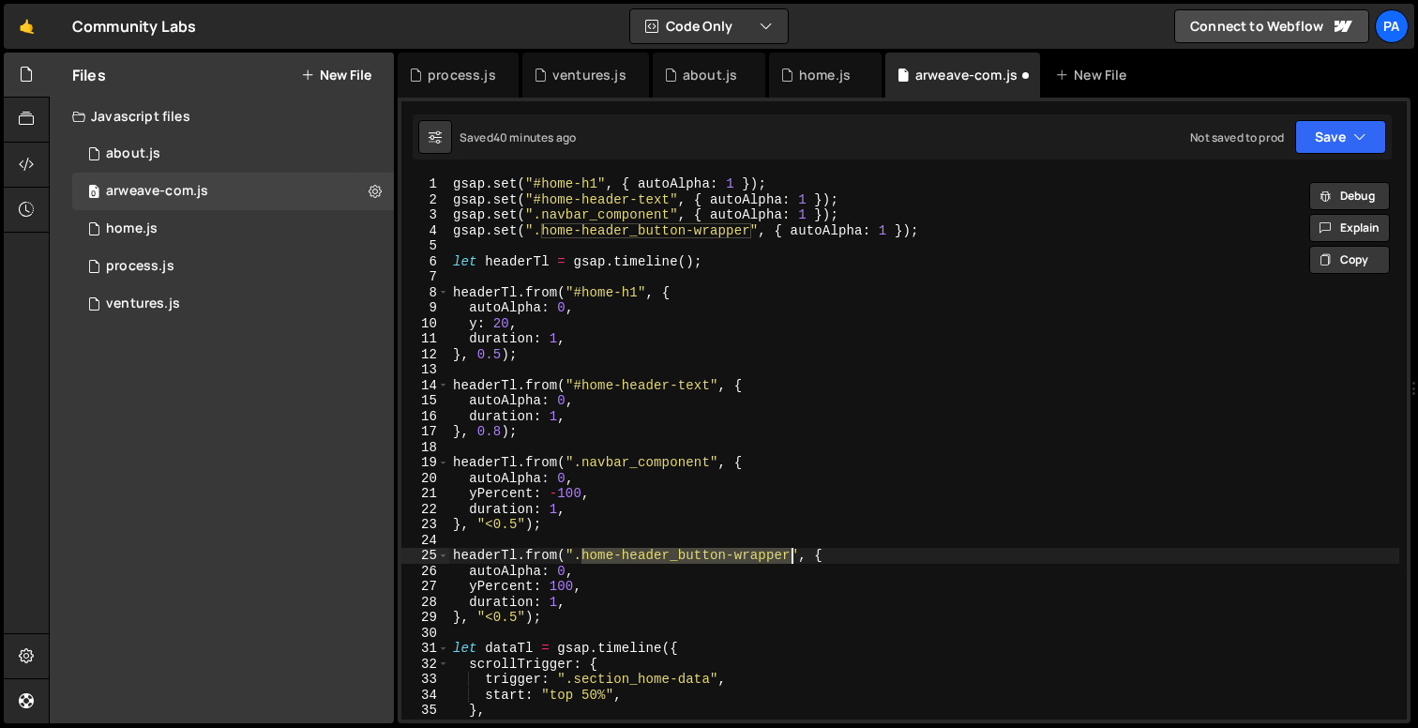
drag, startPoint x: 583, startPoint y: 555, endPoint x: 790, endPoint y: 555, distance: 206.4
click at [790, 555] on div "gsap . set ( "#home-h1" , { autoAlpha : 1 }) ; gsap . set ( "#home-header-text"…" at bounding box center [924, 463] width 950 height 574
type textarea "headerTl.from(".home-header_button-wrapper", {"
